Goal: Find specific page/section: Find specific page/section

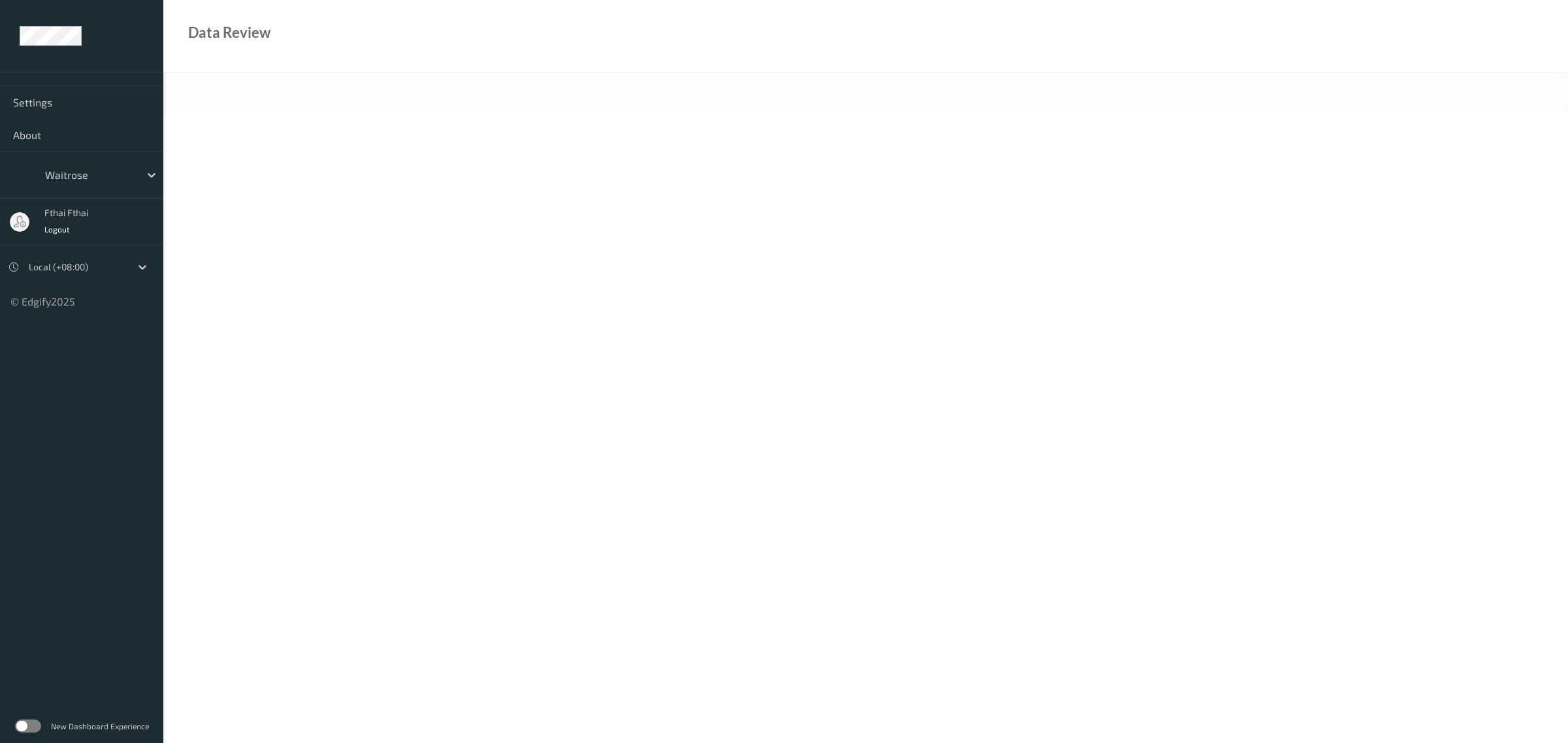
click at [25, 733] on label at bounding box center [28, 726] width 26 height 13
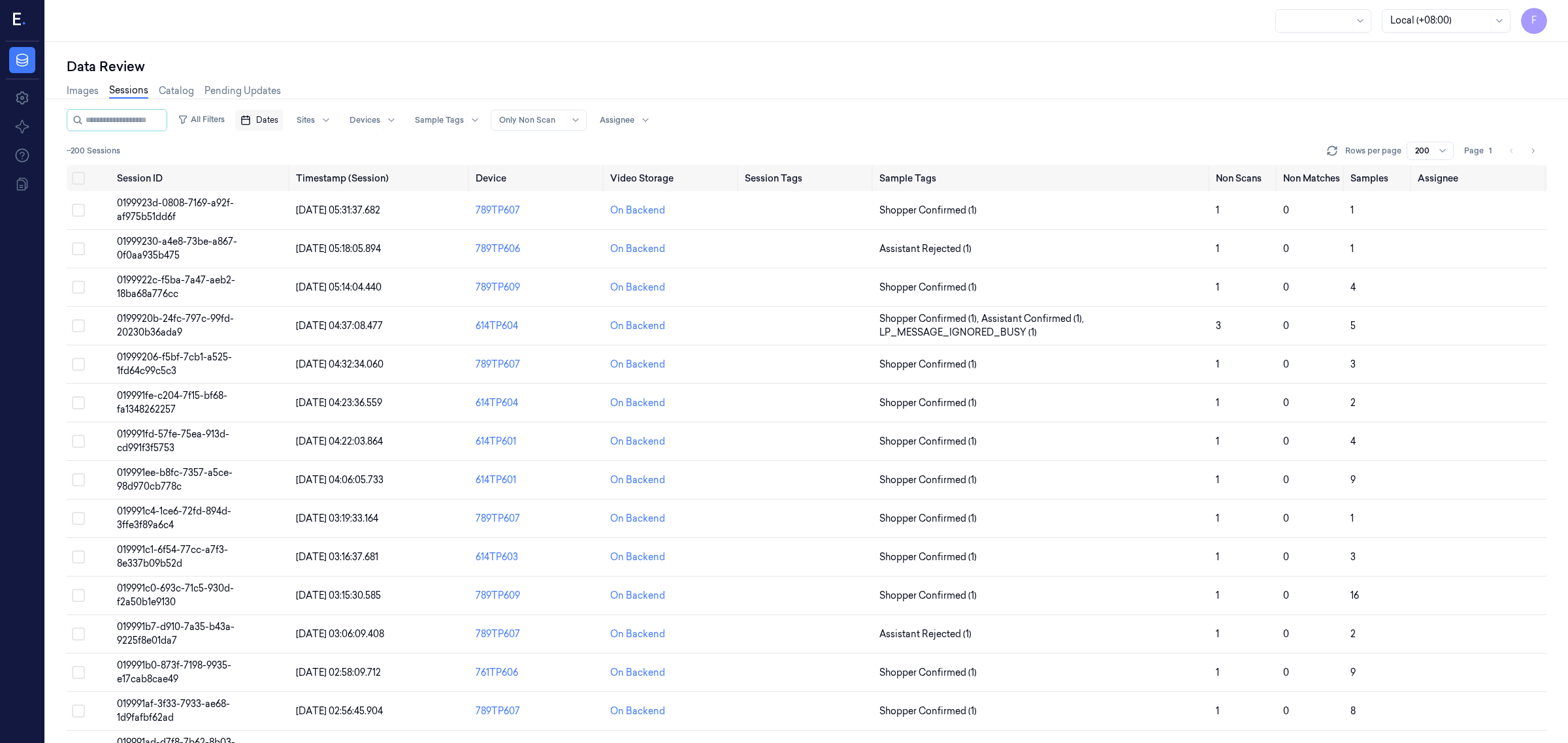
click at [279, 121] on span "Dates" at bounding box center [267, 120] width 23 height 12
click at [271, 305] on button "28" at bounding box center [267, 303] width 21 height 21
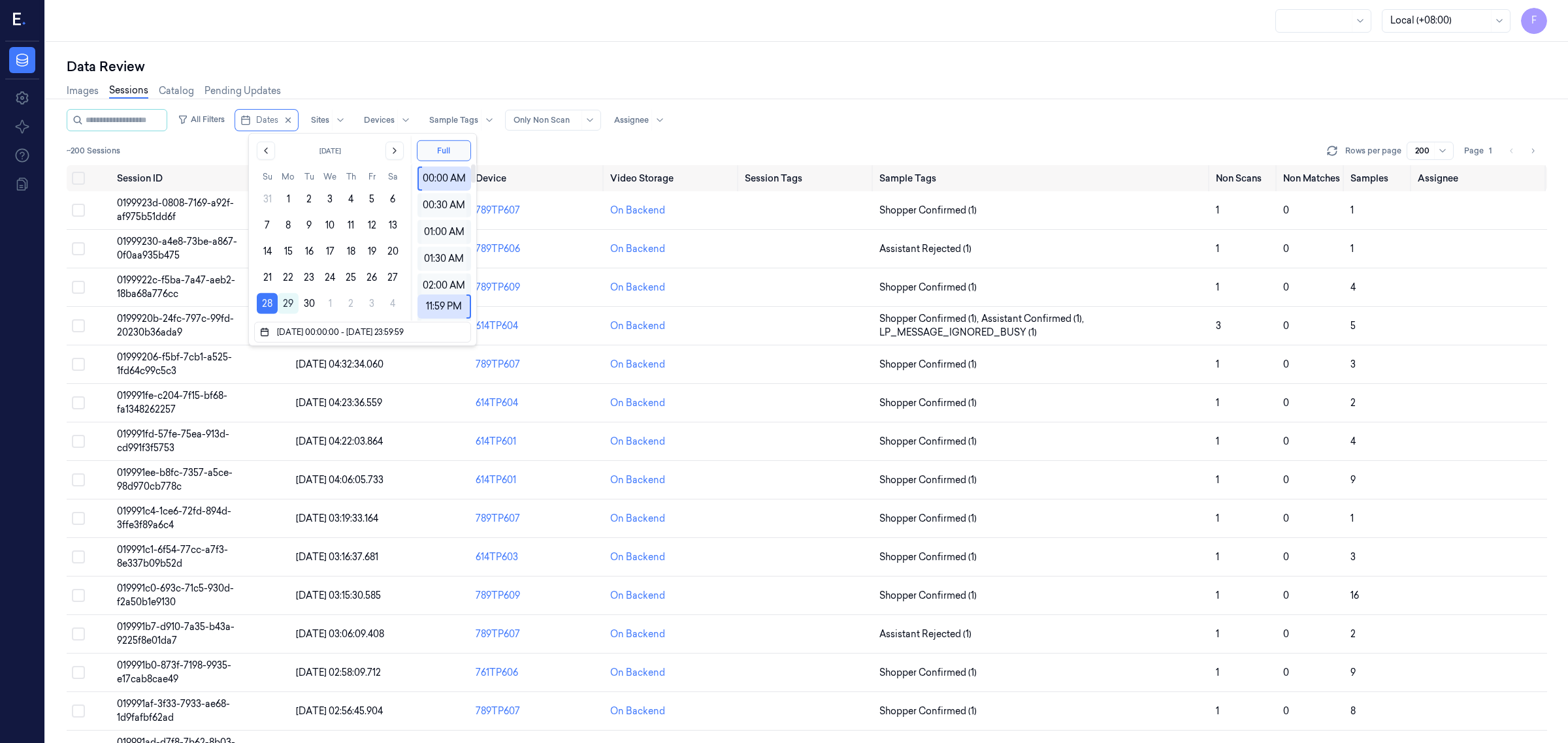
click at [851, 93] on div "Images Sessions Catalog Pending Updates" at bounding box center [807, 92] width 1481 height 33
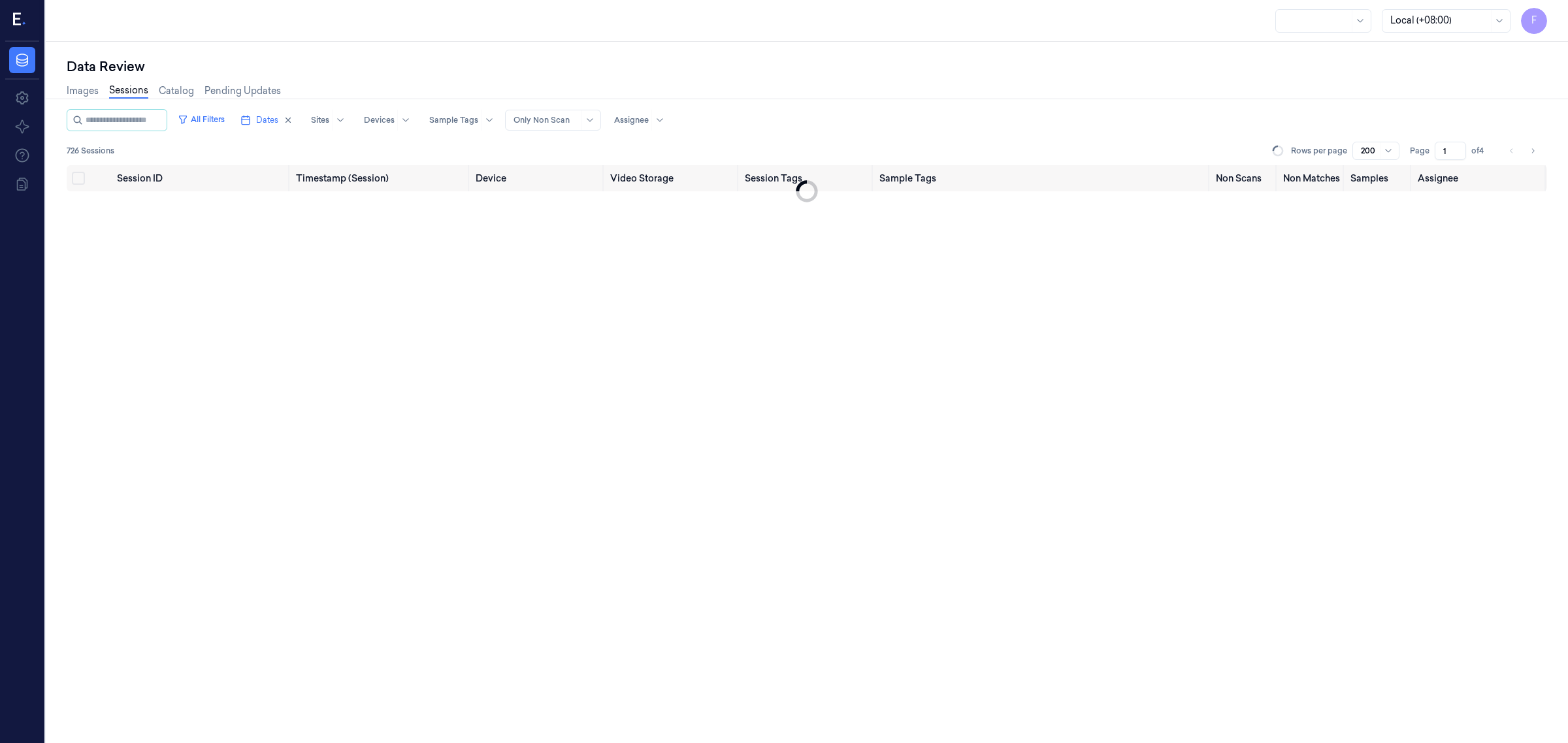
drag, startPoint x: 851, startPoint y: 93, endPoint x: 856, endPoint y: 98, distance: 7.1
click at [856, 94] on div "Images Sessions Catalog Pending Updates" at bounding box center [807, 92] width 1481 height 33
click at [1334, 30] on div "waitrose" at bounding box center [1316, 21] width 65 height 23
click at [1343, 17] on div at bounding box center [1316, 20] width 65 height 14
